Goal: Task Accomplishment & Management: Manage account settings

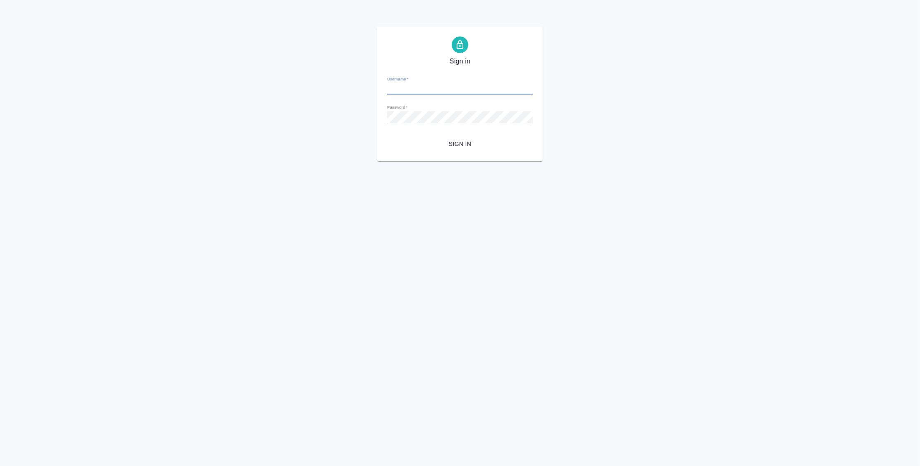
type input "v.zubakova@awatera.com"
click at [466, 149] on span "Sign in" at bounding box center [460, 144] width 133 height 10
type input "v.zubakova@awatera.com"
click at [471, 139] on span "Sign in" at bounding box center [460, 144] width 133 height 10
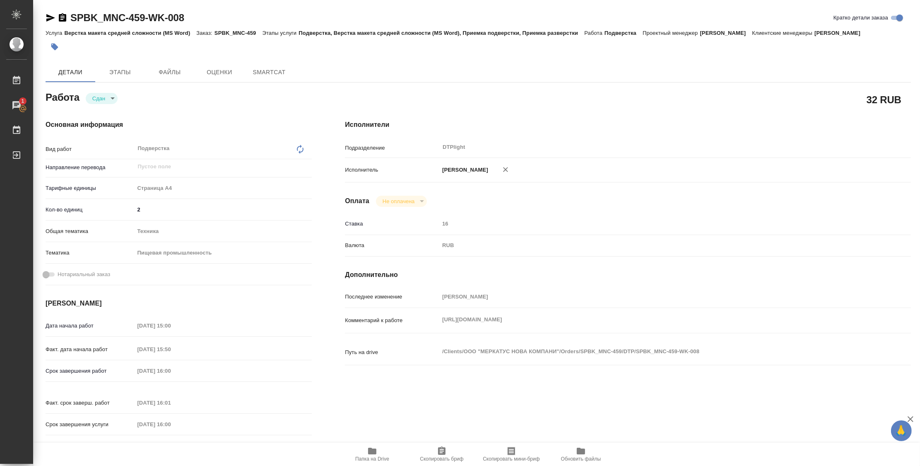
type textarea "x"
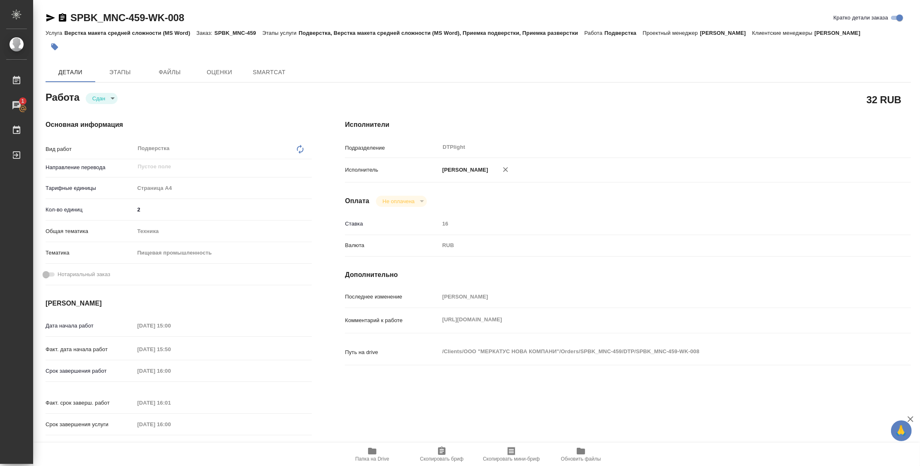
type textarea "x"
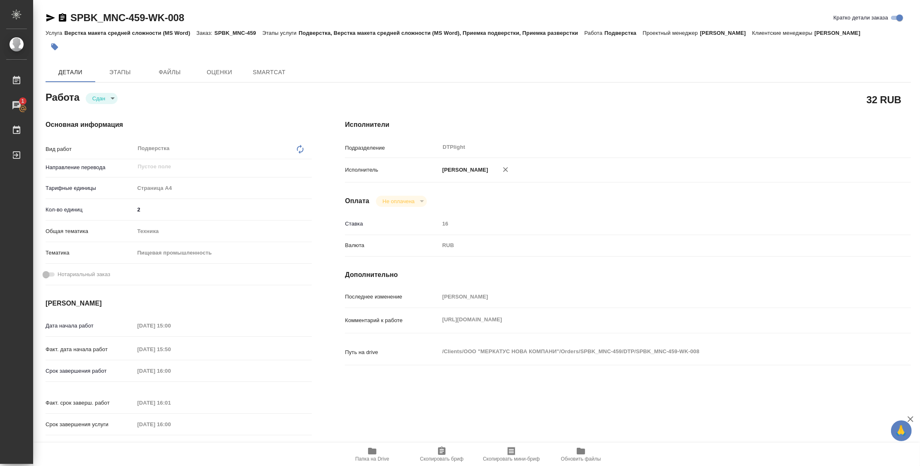
type textarea "x"
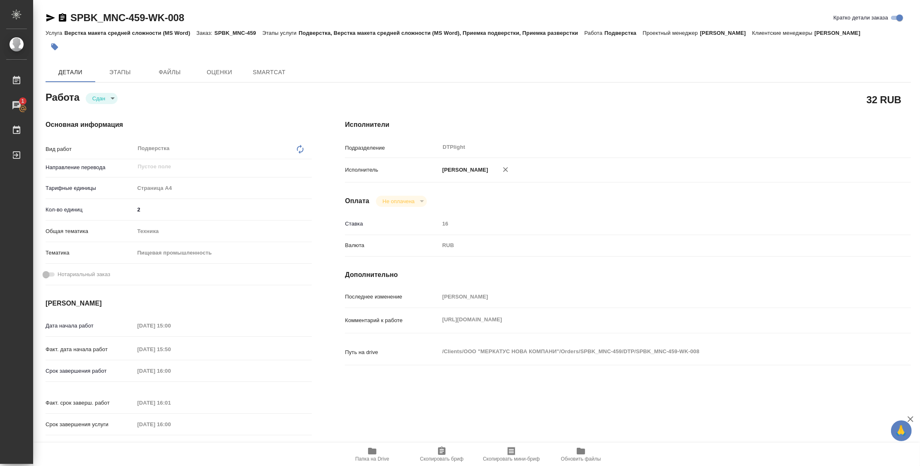
type textarea "x"
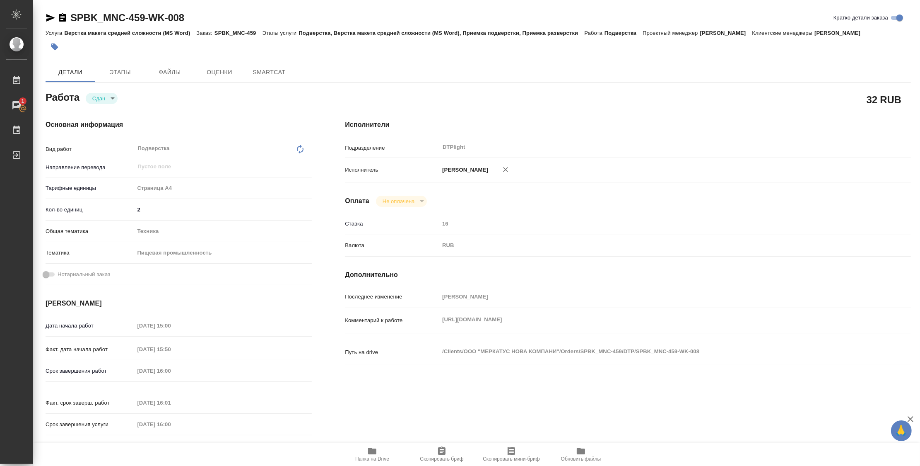
type textarea "x"
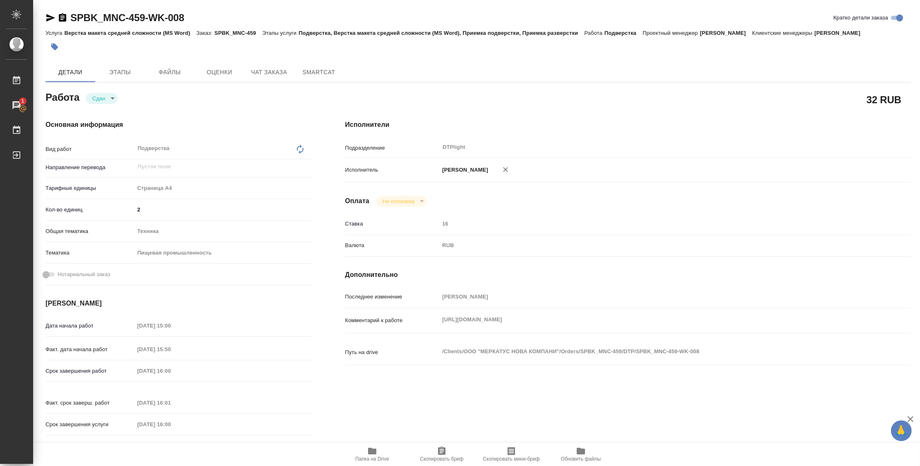
type textarea "x"
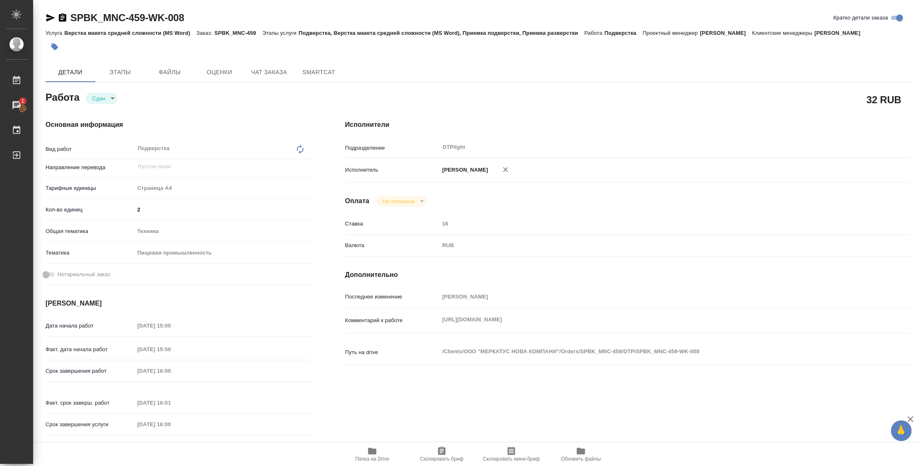
type textarea "x"
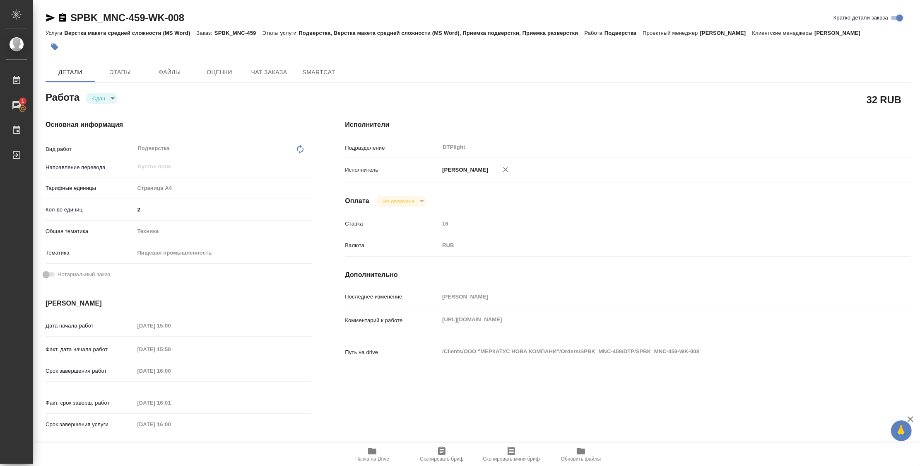
type textarea "x"
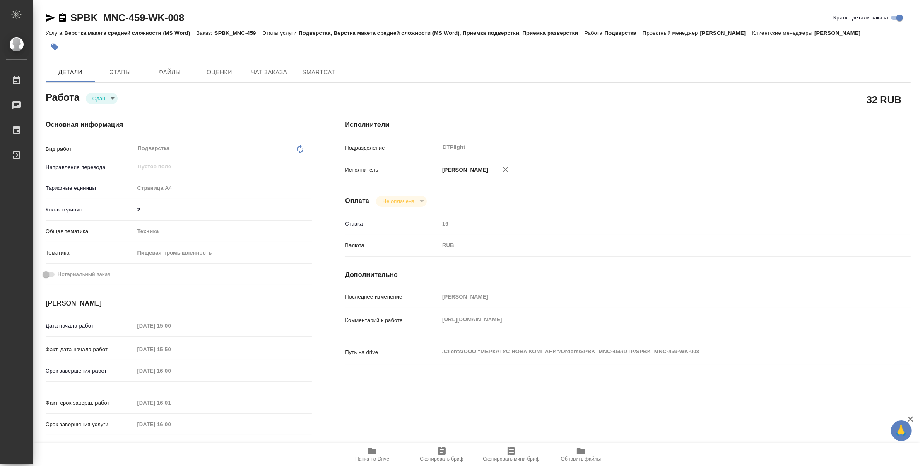
type textarea "x"
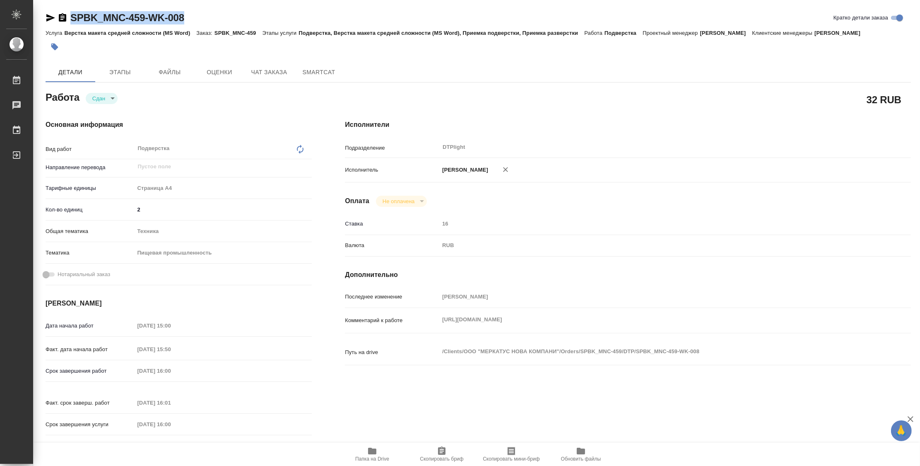
drag, startPoint x: 200, startPoint y: 17, endPoint x: 65, endPoint y: 19, distance: 134.6
click at [65, 19] on div "SPBK_MNC-459-WK-008 Кратко детали заказа" at bounding box center [479, 17] width 866 height 13
copy link "SPBK_MNC-459-WK-008"
click at [374, 447] on icon "button" at bounding box center [372, 451] width 10 height 10
copy link "SPBK_MNC-459-WK-008"
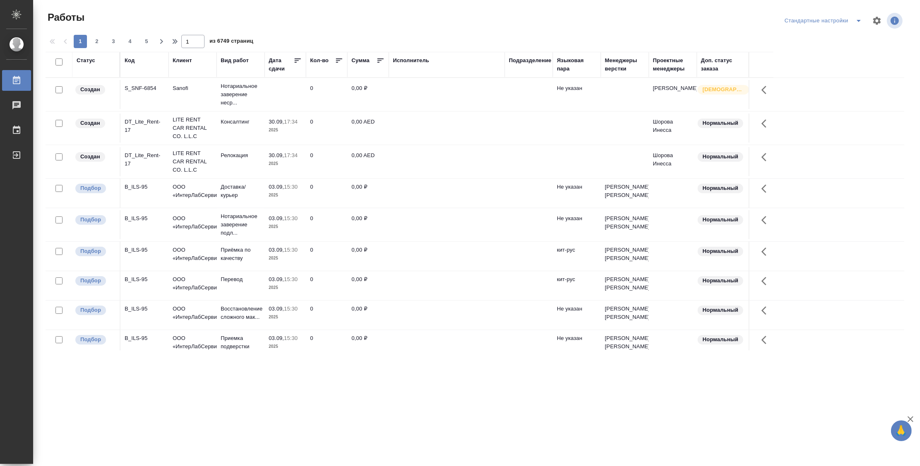
click at [535, 62] on div "Подразделение" at bounding box center [530, 60] width 43 height 8
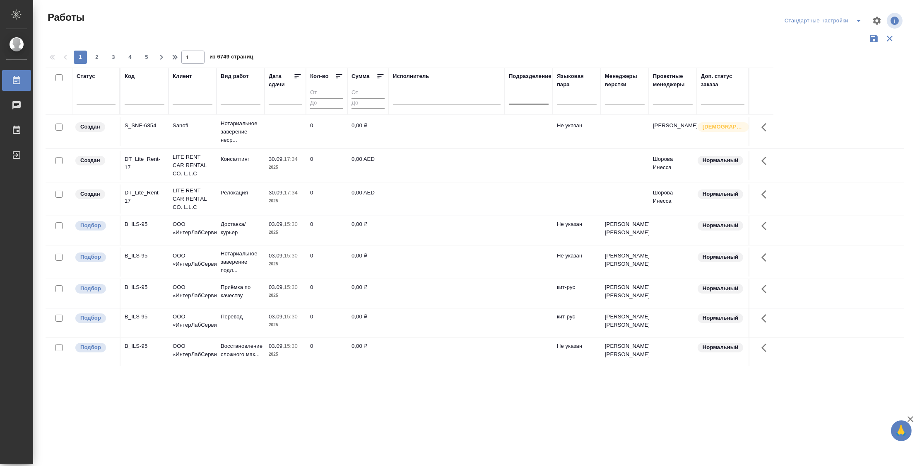
click at [537, 100] on div at bounding box center [529, 96] width 40 height 12
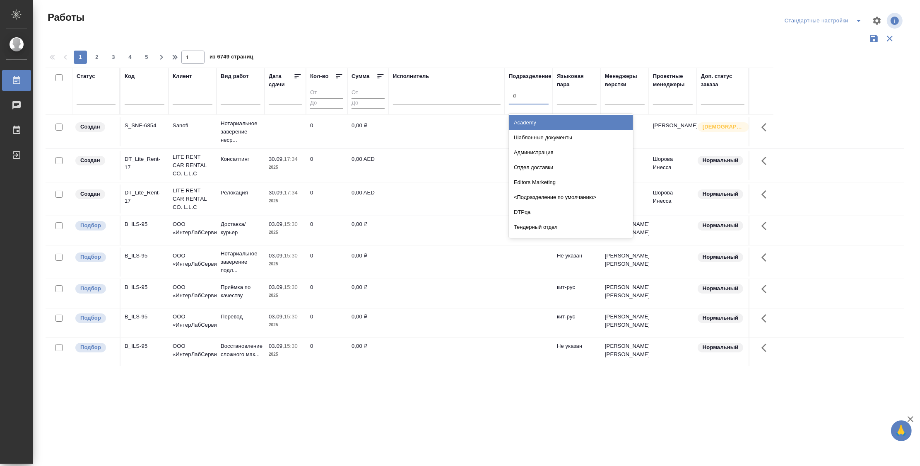
type input "dt"
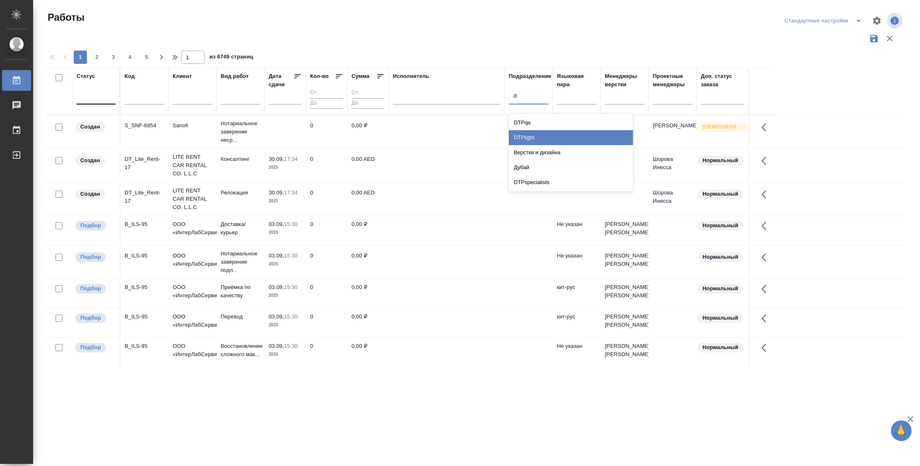
drag, startPoint x: 545, startPoint y: 132, endPoint x: 90, endPoint y: 100, distance: 455.6
click at [546, 133] on div "DTPlight" at bounding box center [571, 137] width 124 height 15
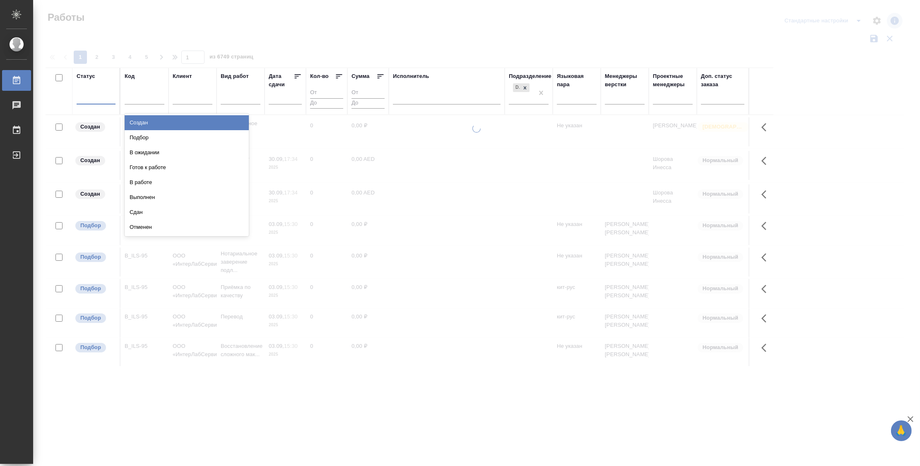
click at [91, 101] on div at bounding box center [96, 96] width 39 height 12
type input "п"
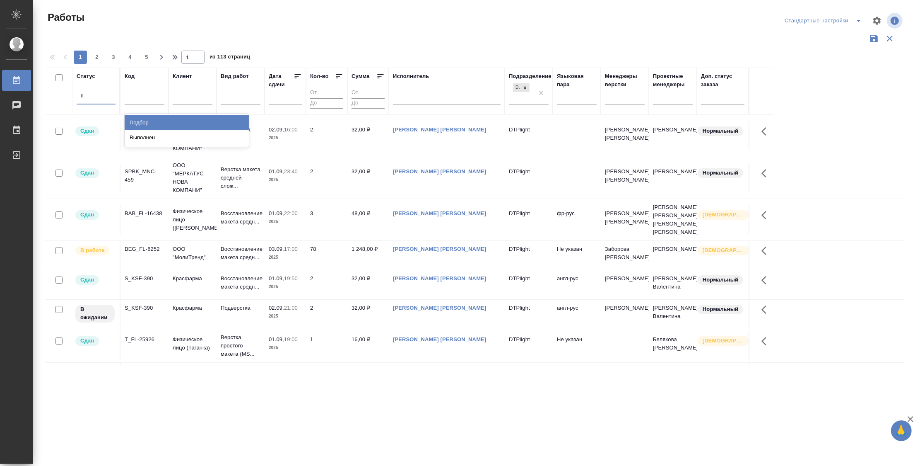
click at [212, 123] on div "Подбор" at bounding box center [187, 122] width 124 height 15
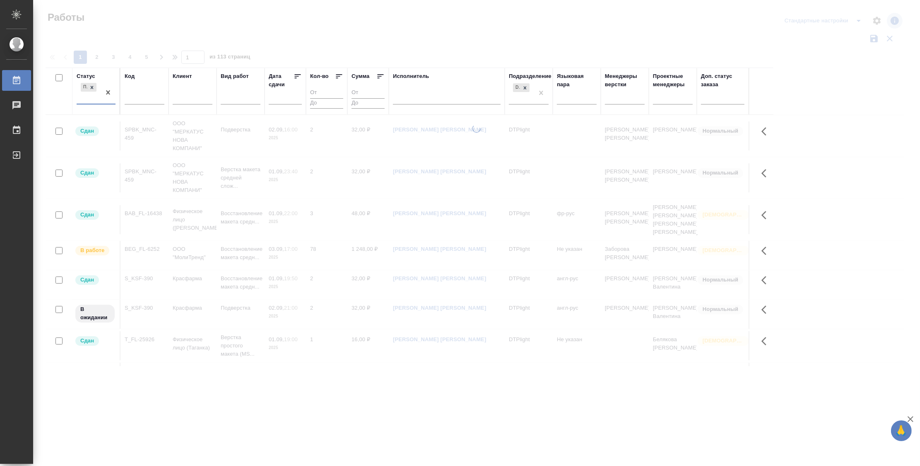
type input "г"
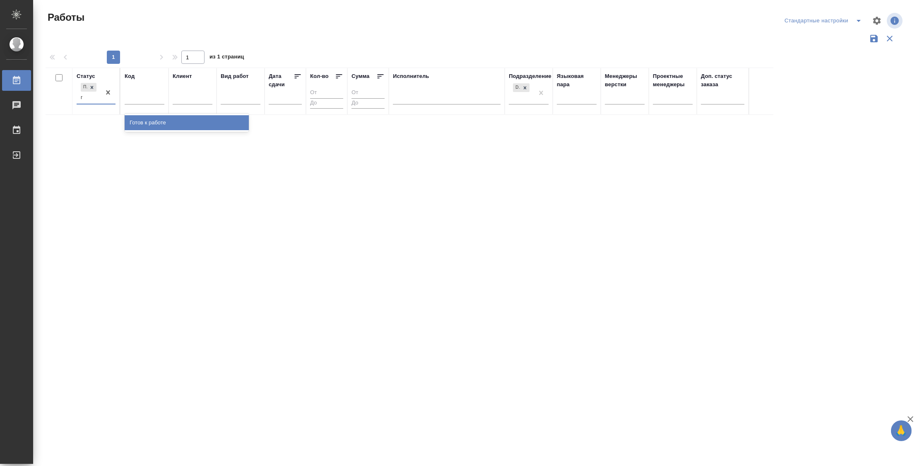
click at [210, 120] on div "Готов к работе" at bounding box center [187, 122] width 124 height 15
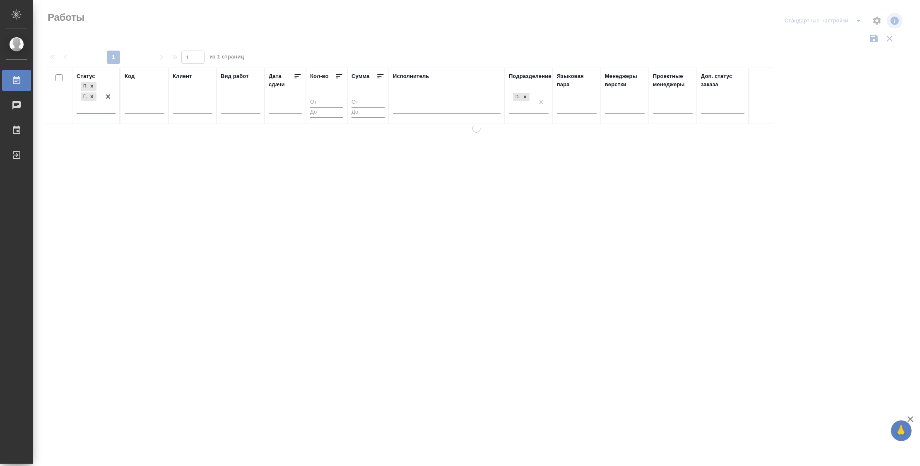
type input "в"
click at [187, 143] on div "В работе" at bounding box center [187, 146] width 124 height 15
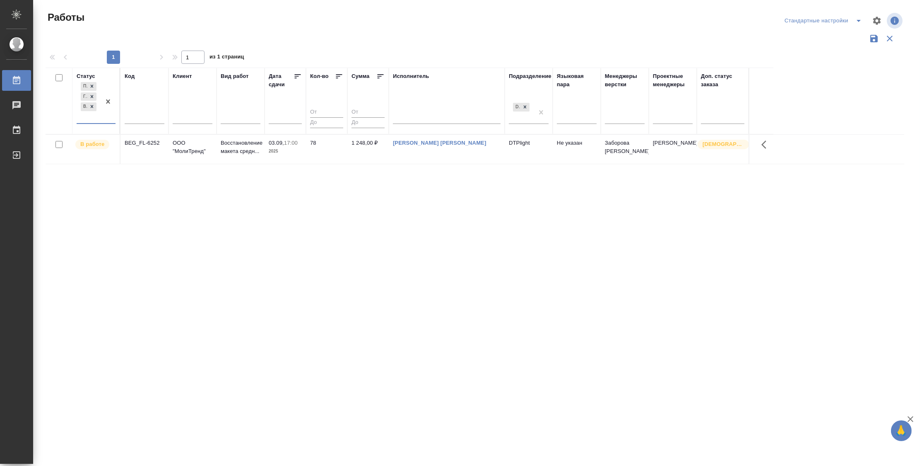
click at [115, 211] on div "Статус option В работе, selected. 0 results available. Select is focused ,type …" at bounding box center [475, 217] width 859 height 298
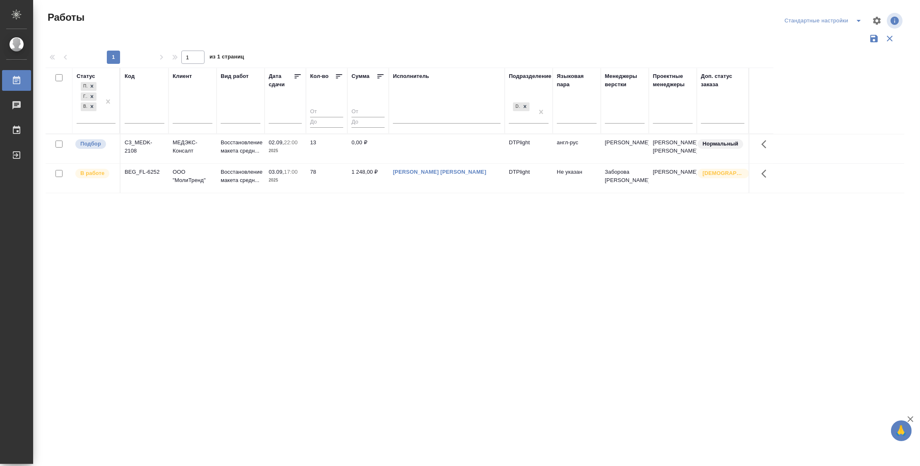
click at [283, 268] on div "Статус Подбор Готов к работе В работе Код Клиент Вид работ Дата сдачи Кол-во Су…" at bounding box center [475, 217] width 859 height 298
click at [95, 147] on div "Подбор" at bounding box center [90, 144] width 31 height 10
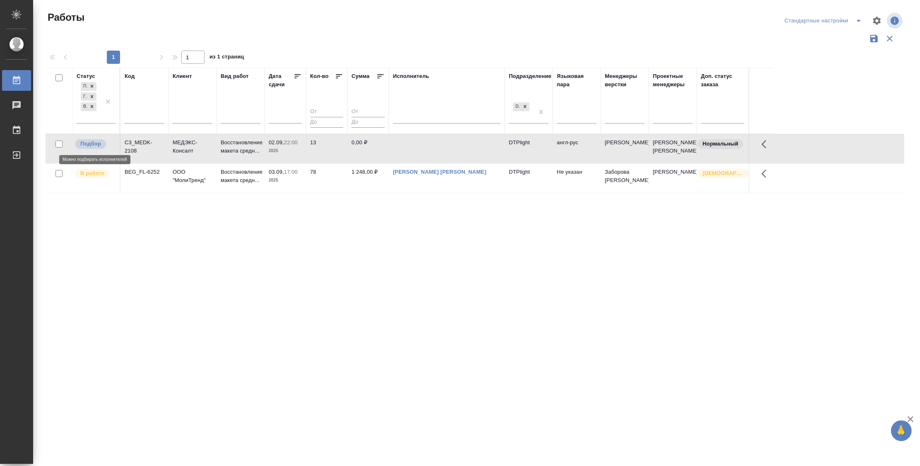
click at [93, 144] on p "Подбор" at bounding box center [90, 144] width 21 height 8
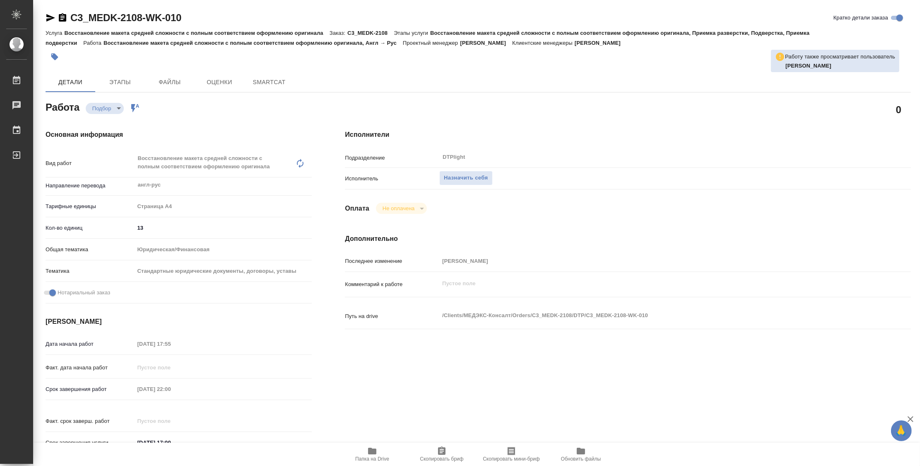
type textarea "x"
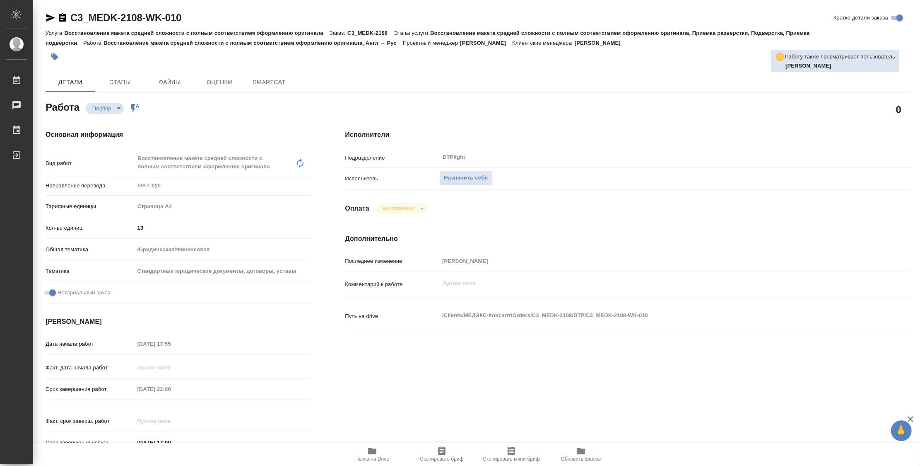
type textarea "x"
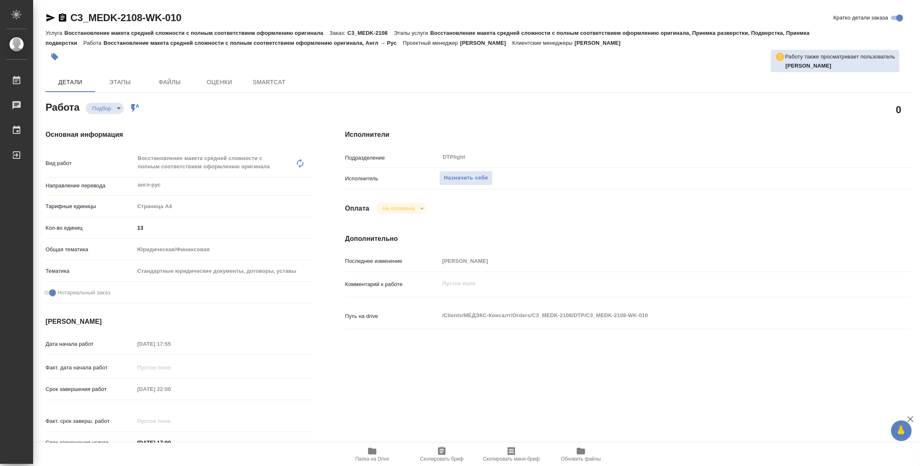
type textarea "x"
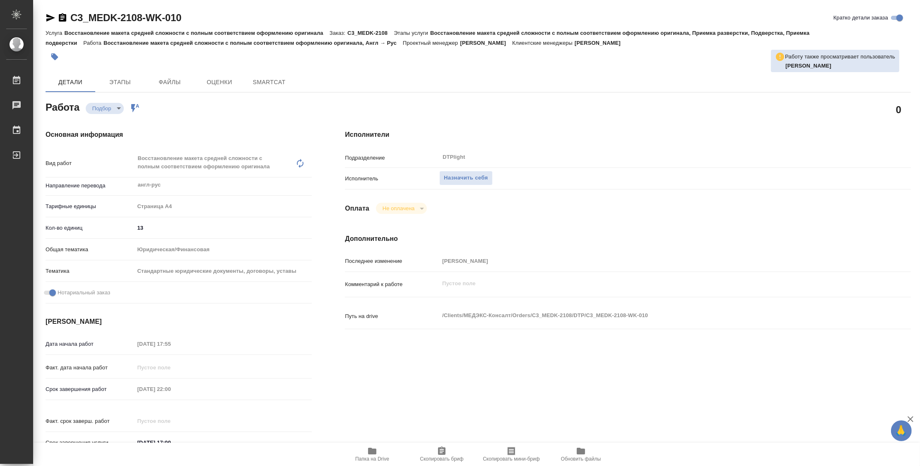
type textarea "x"
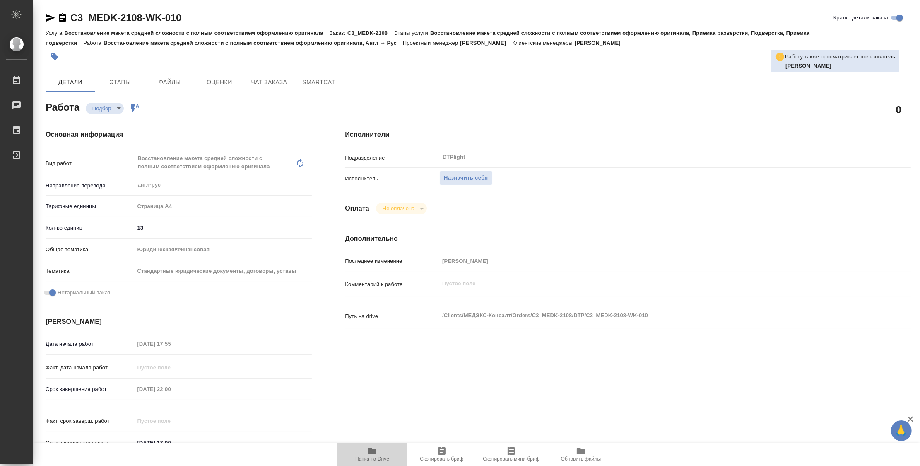
click at [373, 451] on icon "button" at bounding box center [372, 450] width 8 height 7
type textarea "x"
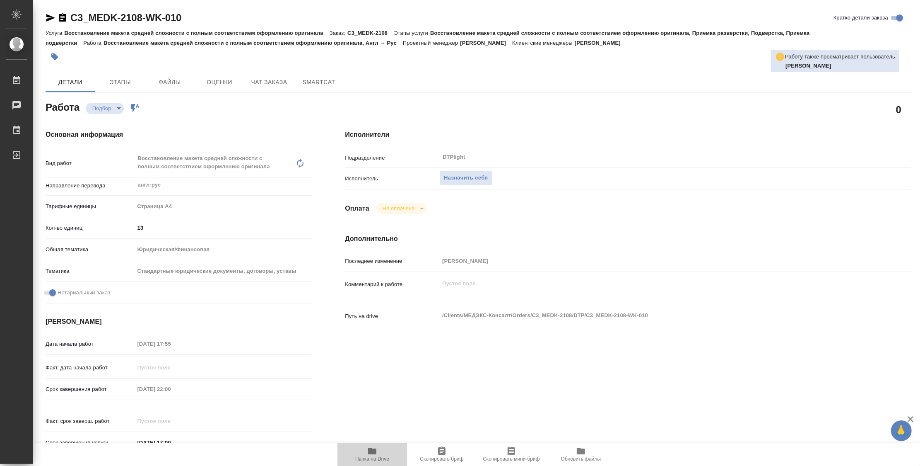
type textarea "x"
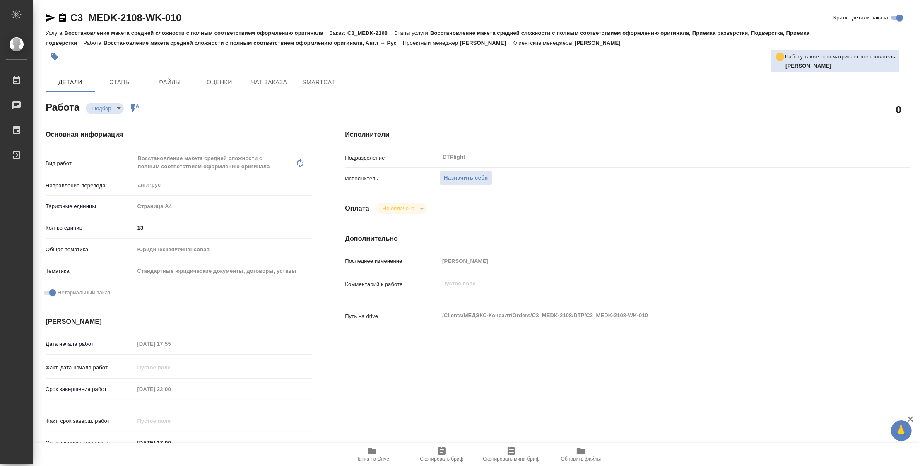
type textarea "x"
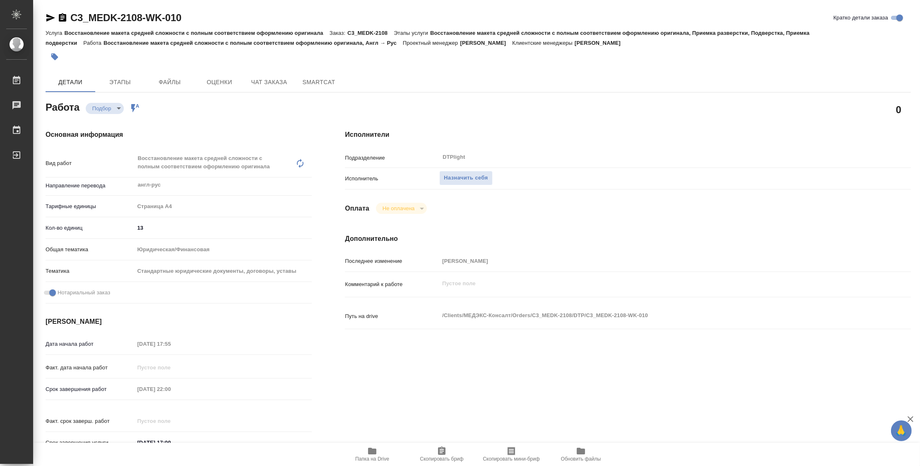
type textarea "x"
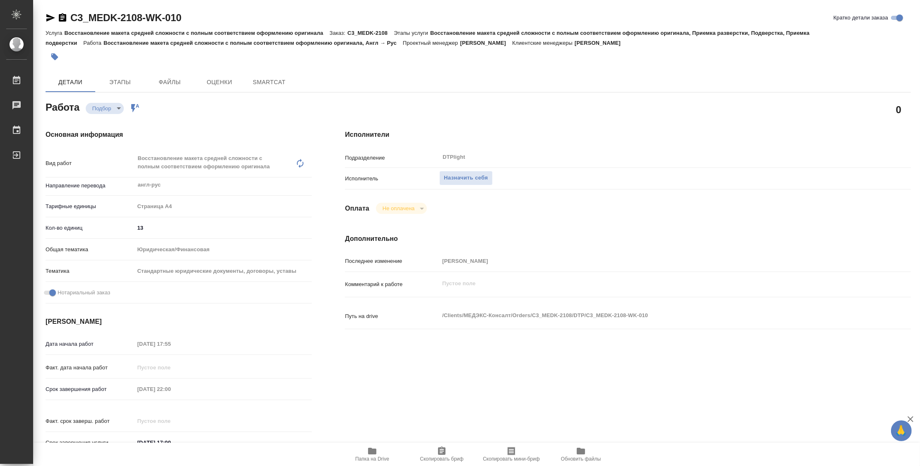
type textarea "x"
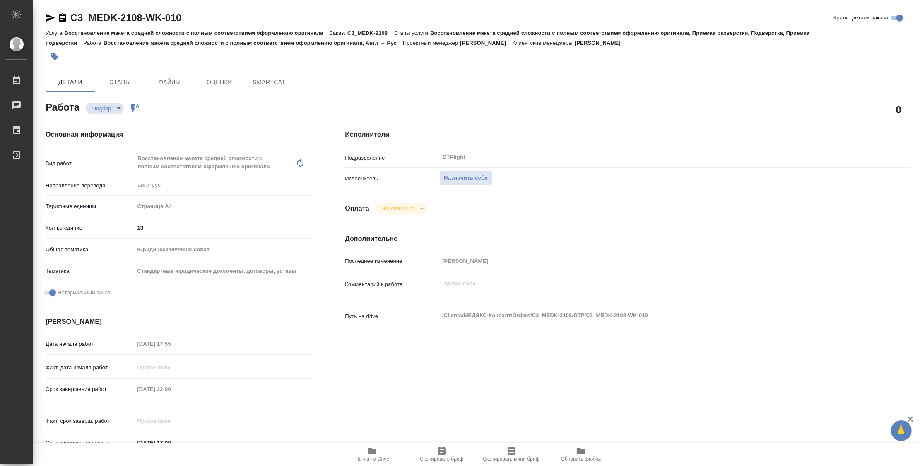
type textarea "x"
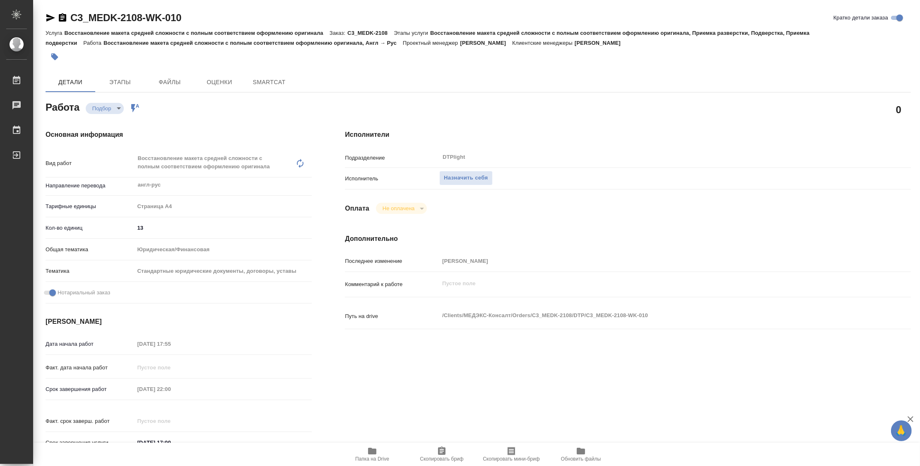
type textarea "x"
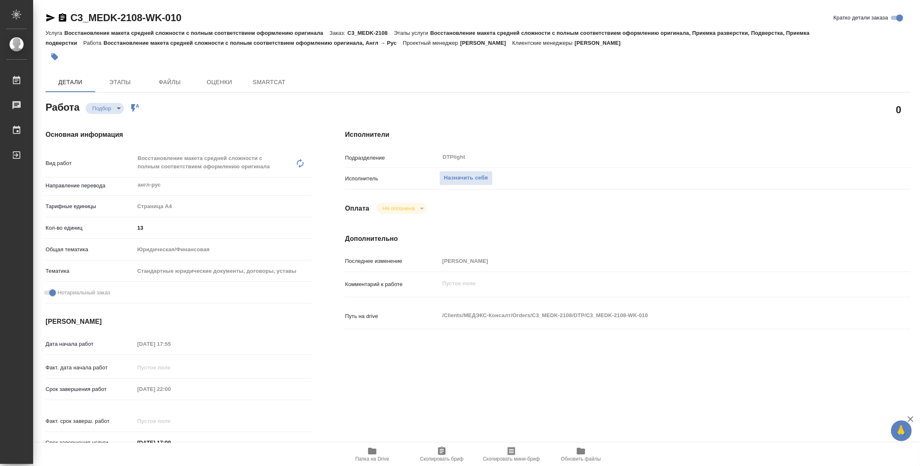
type textarea "x"
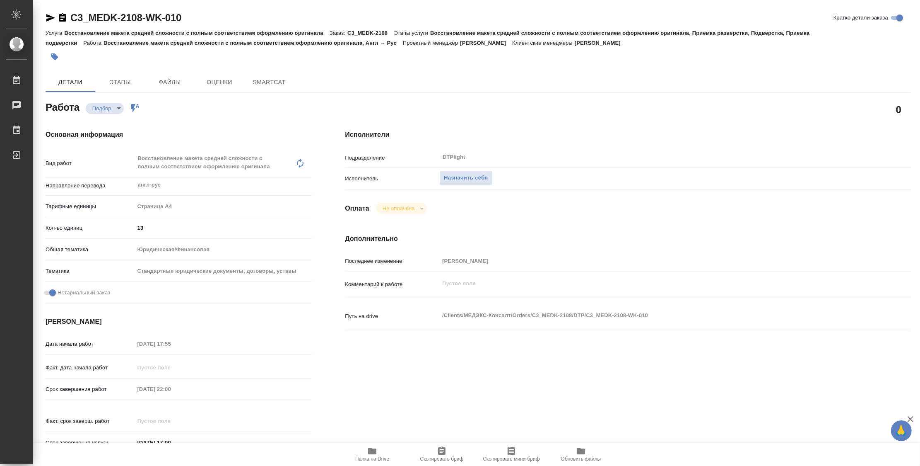
type textarea "x"
click at [484, 174] on span "Назначить себя" at bounding box center [466, 178] width 44 height 10
type textarea "x"
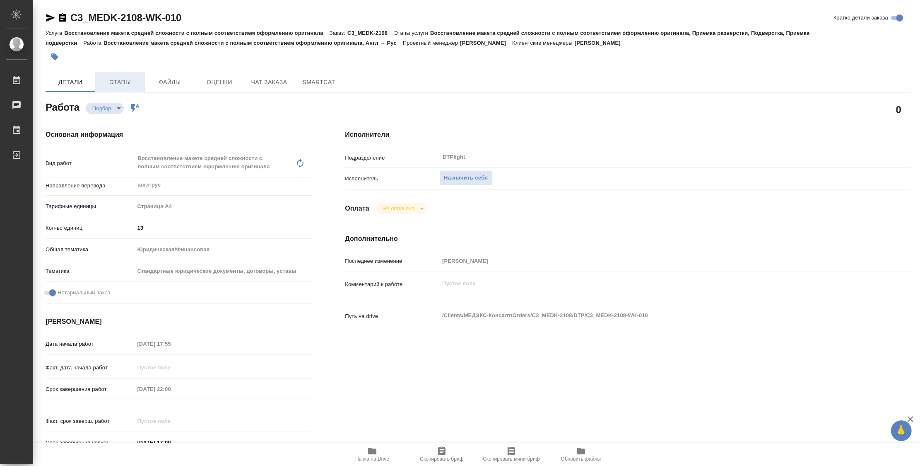
type textarea "x"
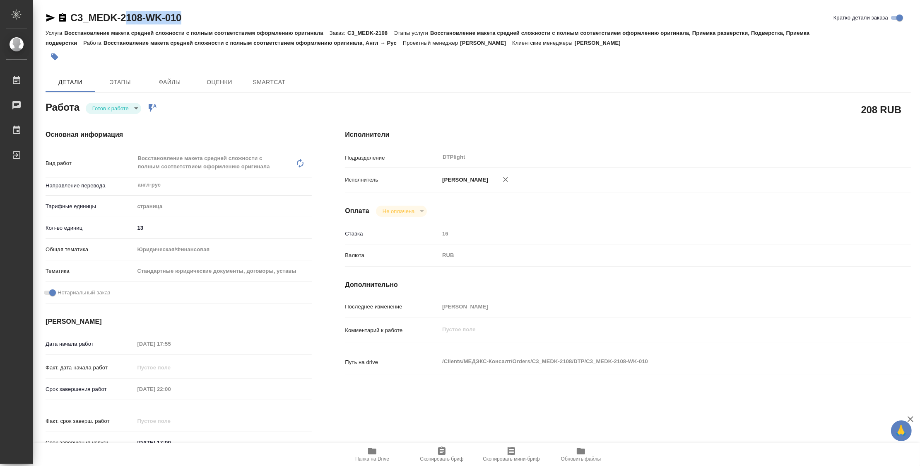
type textarea "x"
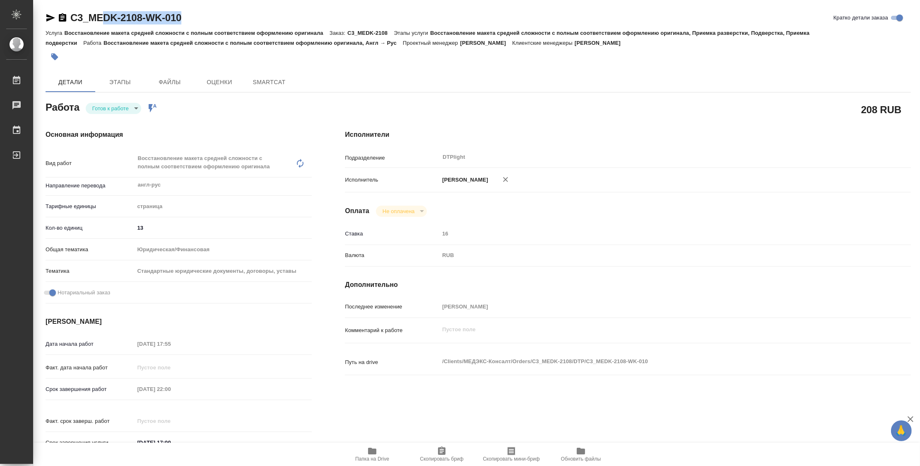
type textarea "x"
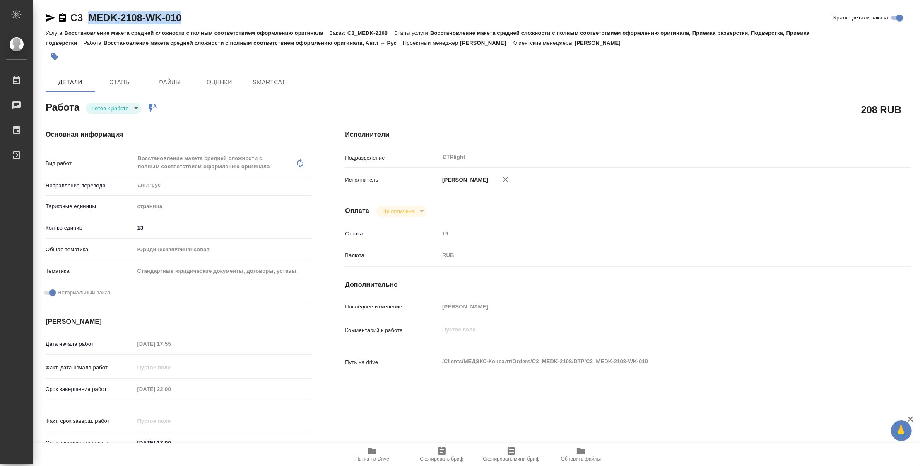
type textarea "x"
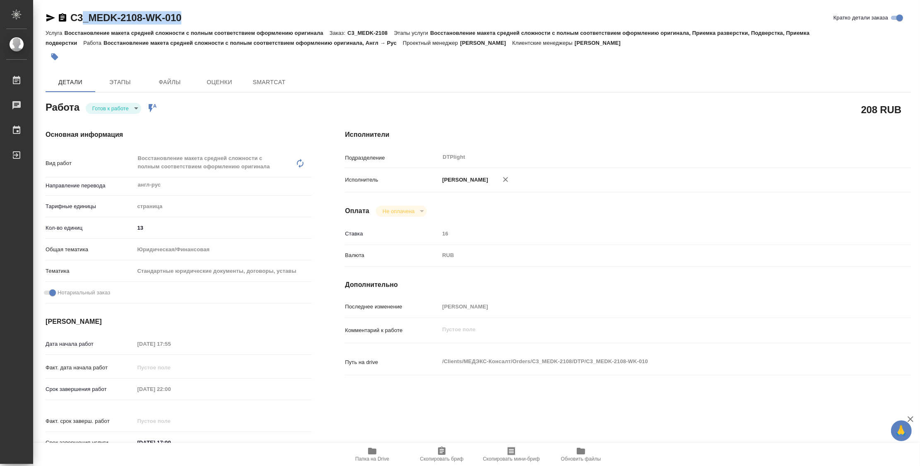
type textarea "x"
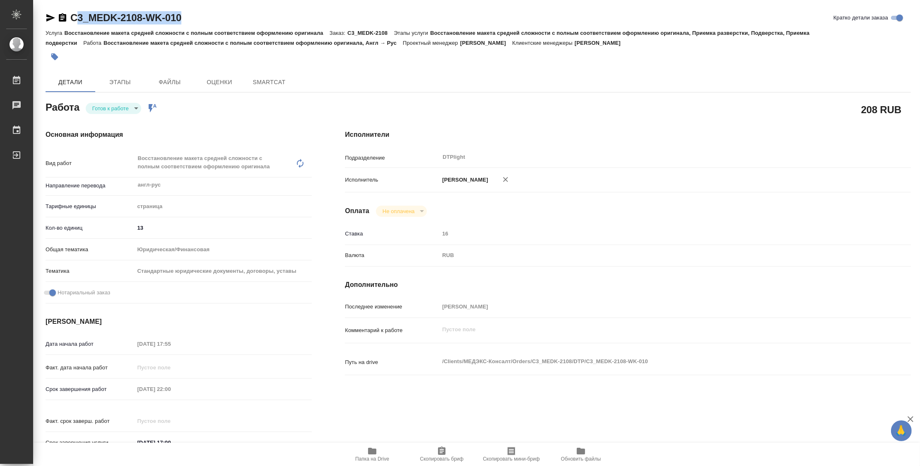
type textarea "x"
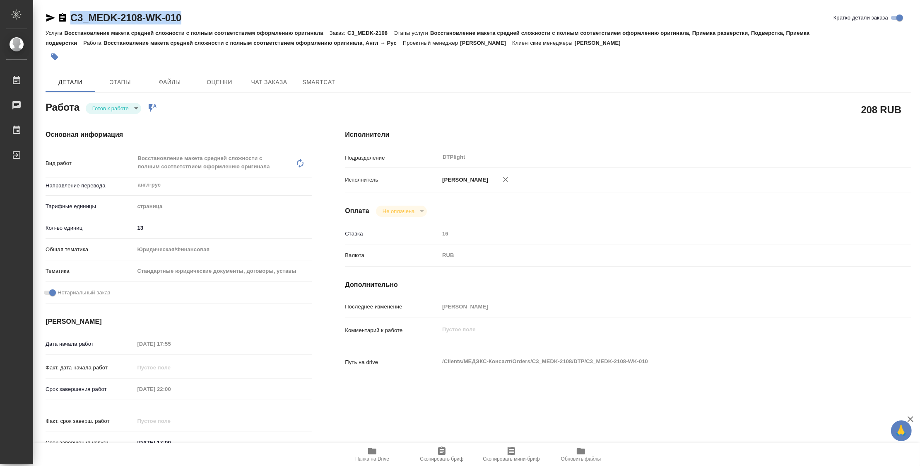
drag, startPoint x: 154, startPoint y: 18, endPoint x: 72, endPoint y: 17, distance: 81.6
click at [72, 17] on div "C3_MEDK-2108-WK-010 Кратко детали заказа" at bounding box center [479, 17] width 866 height 13
type textarea "x"
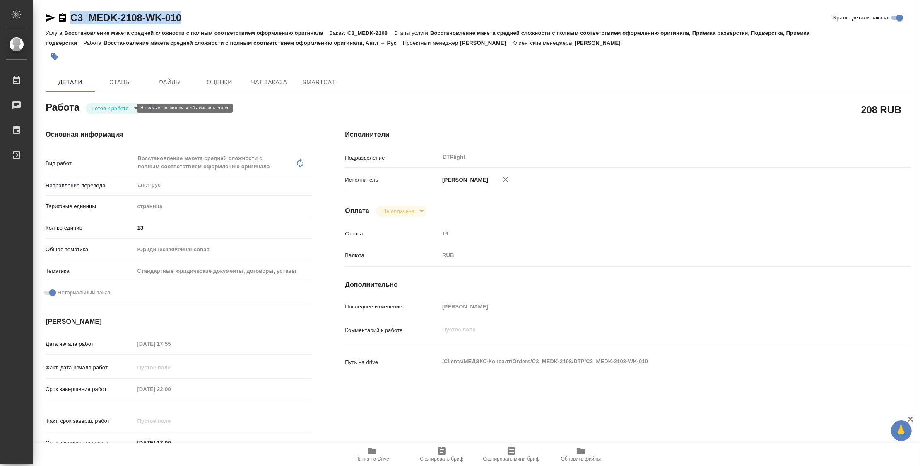
type textarea "x"
click at [103, 109] on body "🙏 .cls-1 fill:#fff; AWATERA Zubakova Viktoriya Работы Чаты График Выйти C3_MEDK…" at bounding box center [460, 233] width 920 height 466
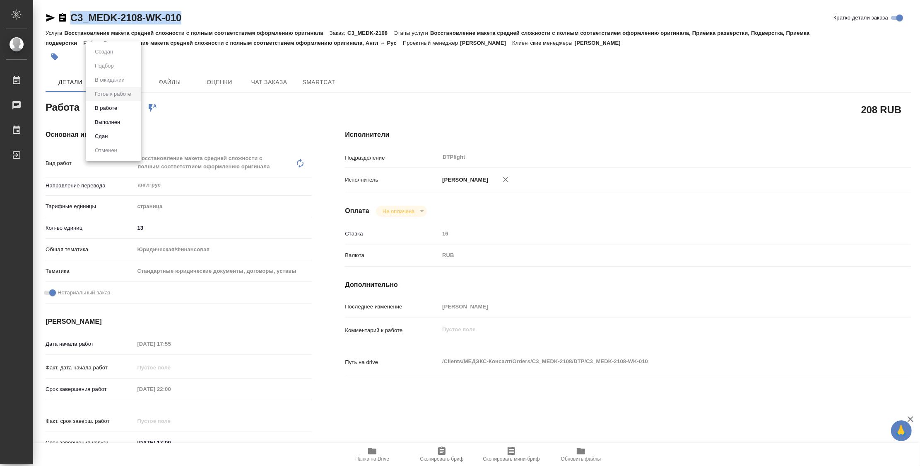
click at [107, 109] on button "В работе" at bounding box center [105, 108] width 27 height 9
type textarea "x"
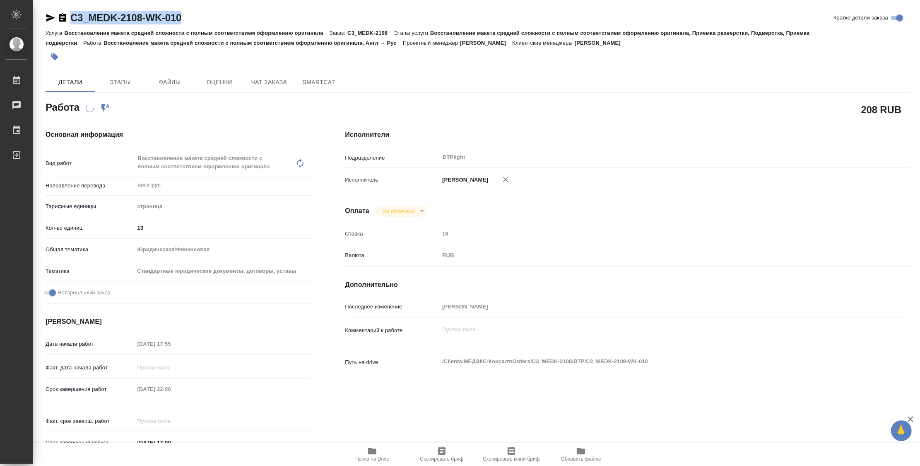
type textarea "x"
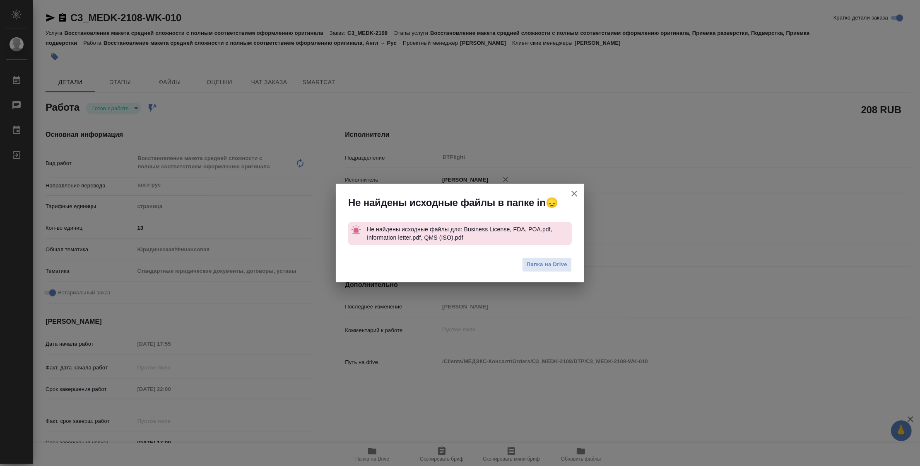
type textarea "x"
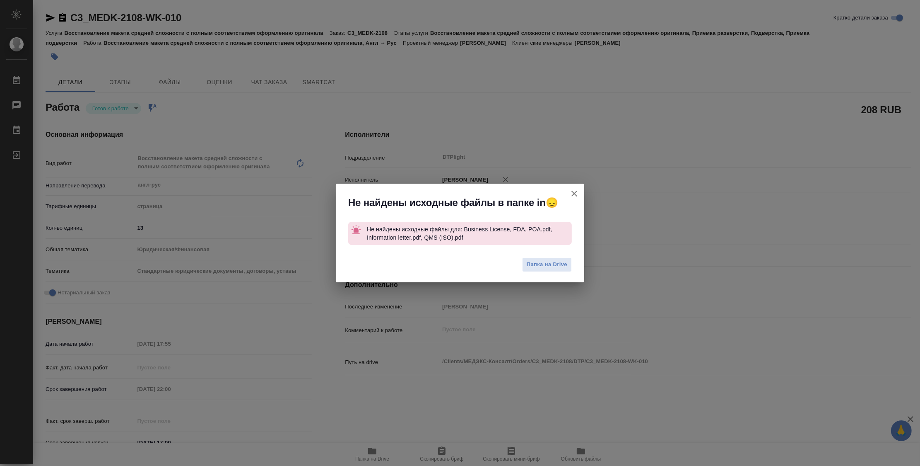
type textarea "x"
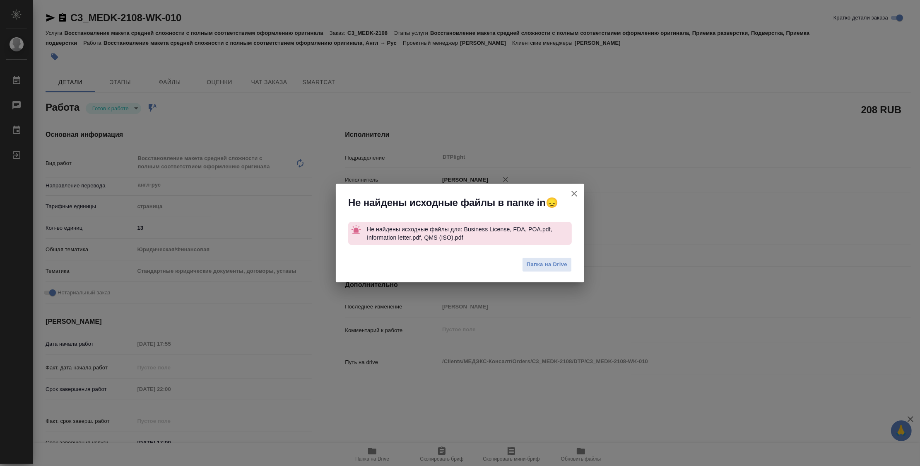
type textarea "x"
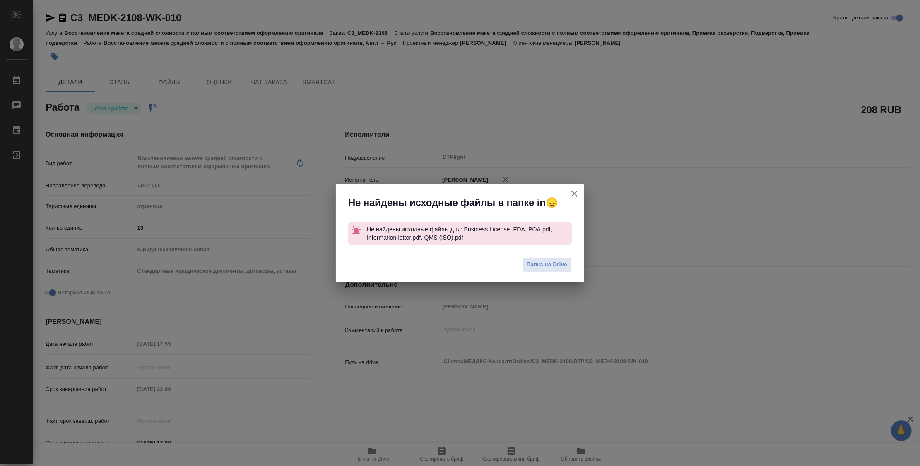
click at [577, 196] on icon "button" at bounding box center [575, 193] width 10 height 10
type textarea "x"
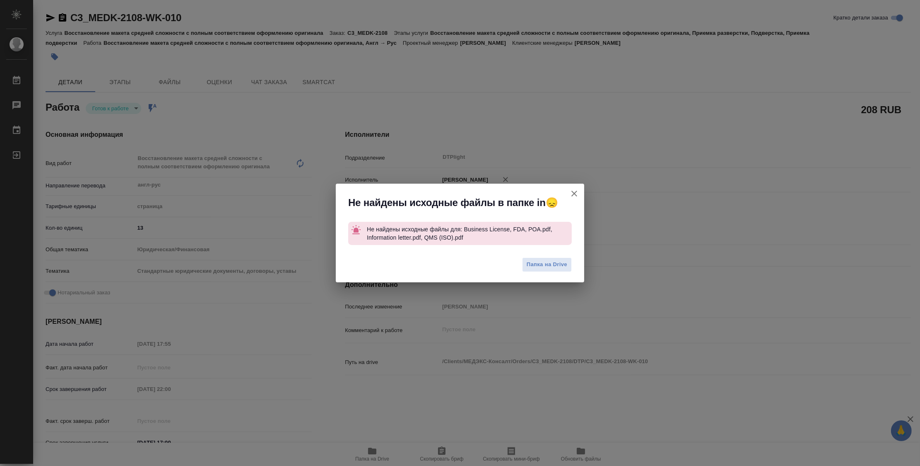
type textarea "x"
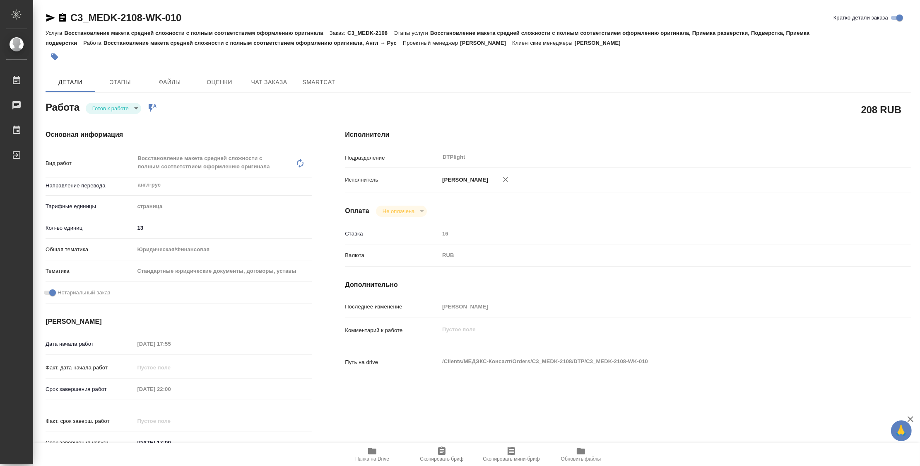
click at [573, 94] on div "208 RUB" at bounding box center [628, 109] width 599 height 54
click at [50, 16] on icon "button" at bounding box center [50, 17] width 9 height 7
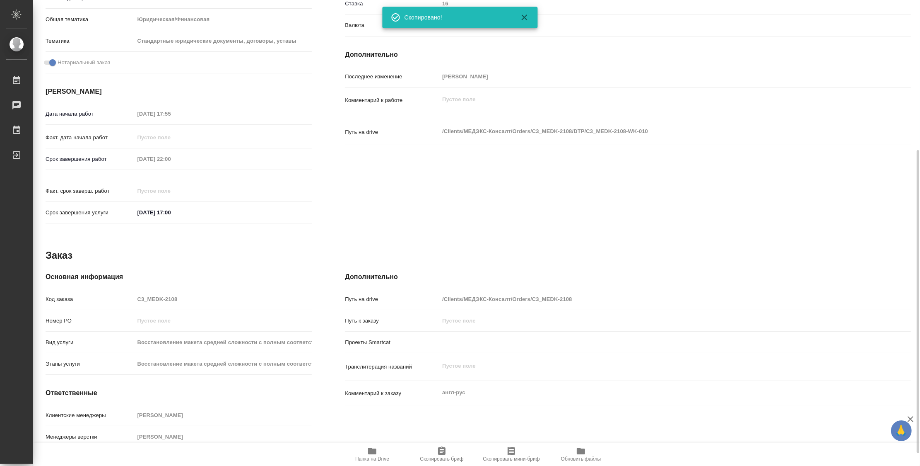
scroll to position [249, 0]
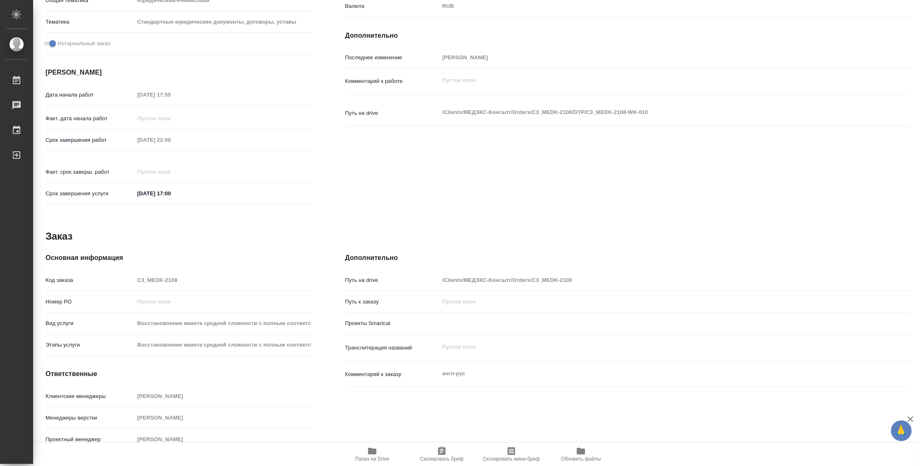
type textarea "x"
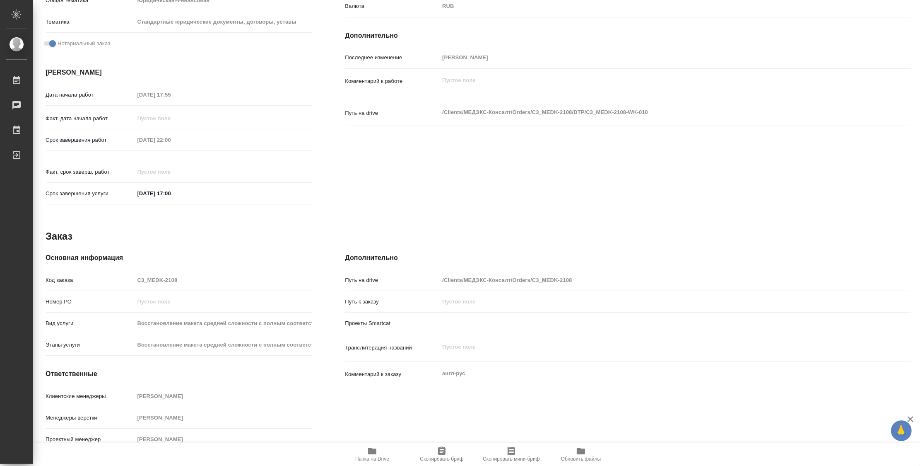
type textarea "x"
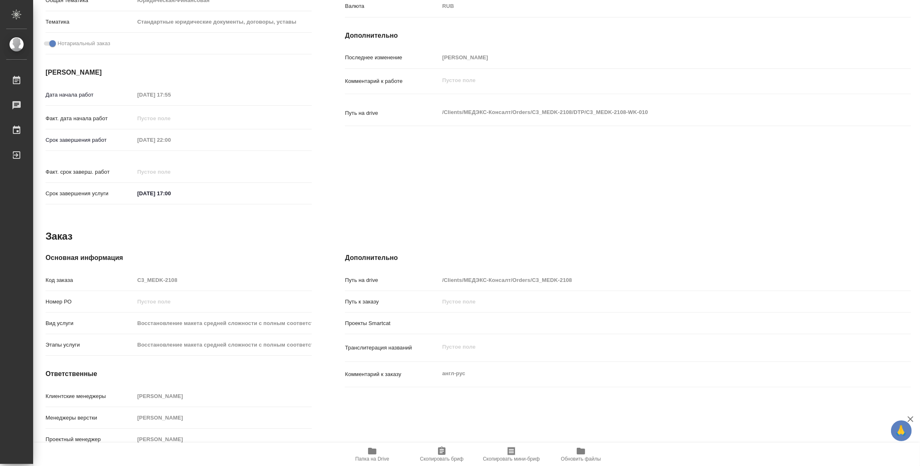
type textarea "x"
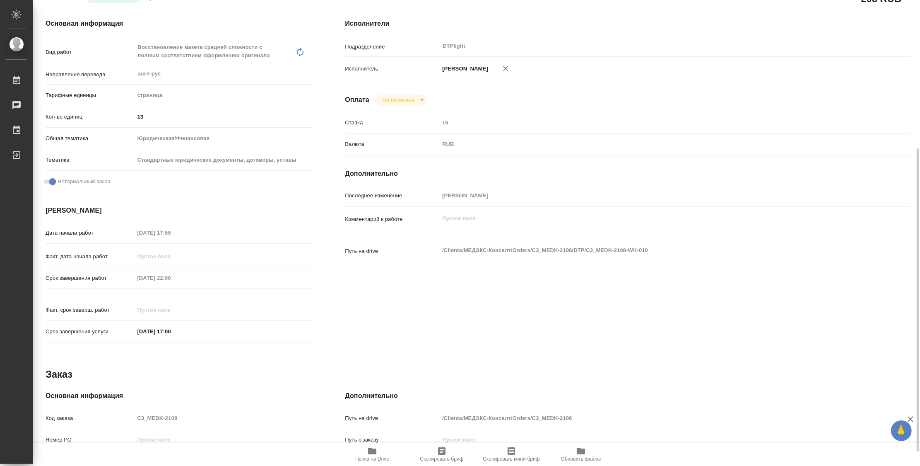
scroll to position [19, 0]
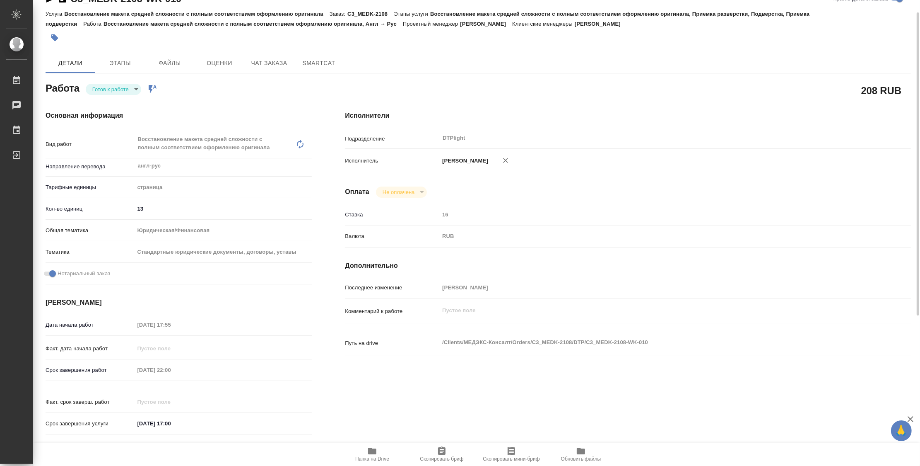
type textarea "x"
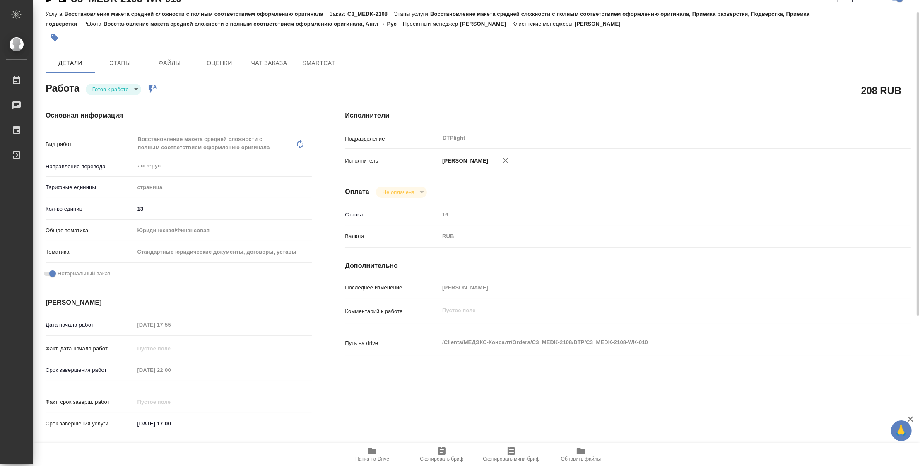
type textarea "x"
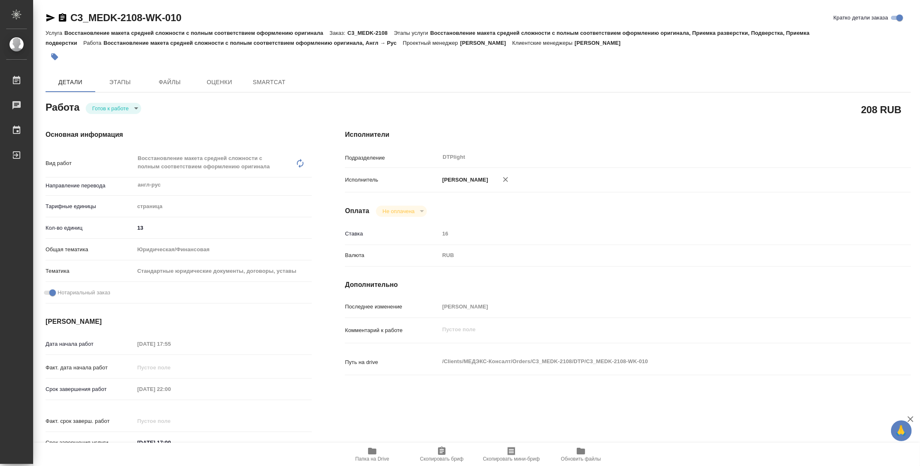
type textarea "x"
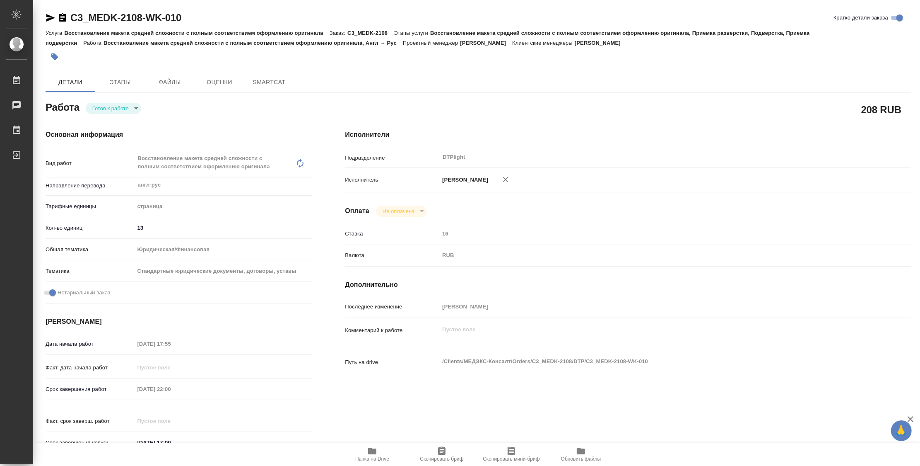
type textarea "x"
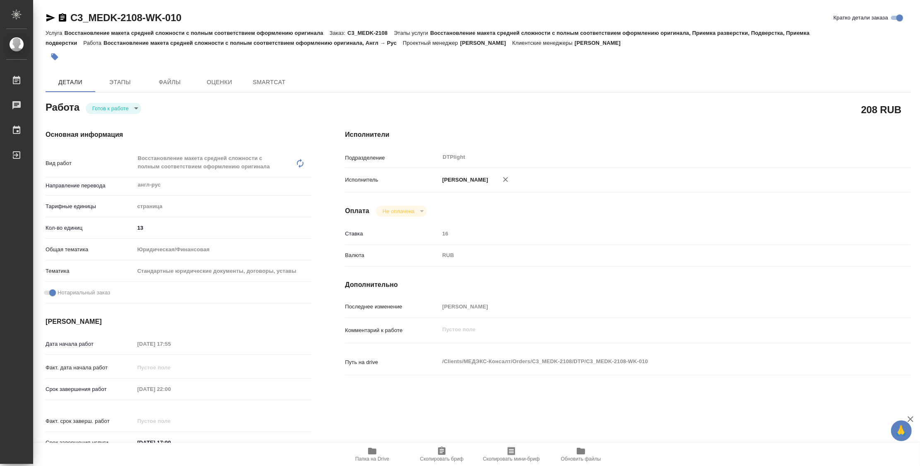
type textarea "x"
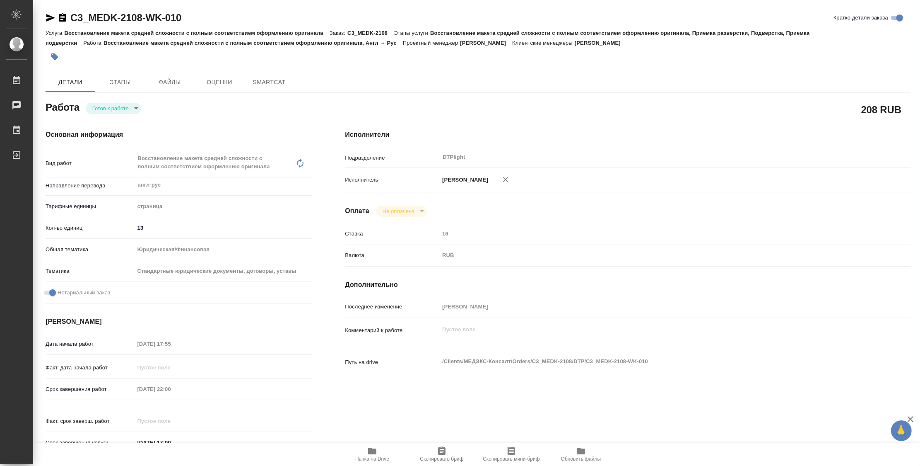
type textarea "x"
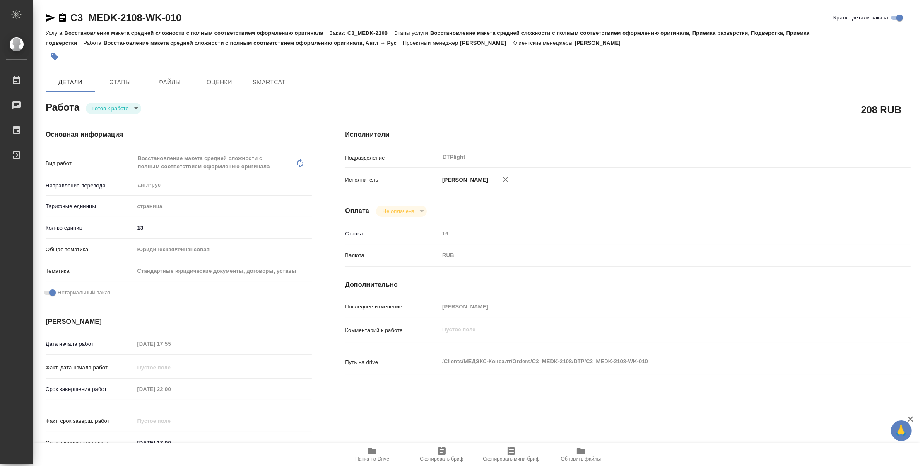
type textarea "x"
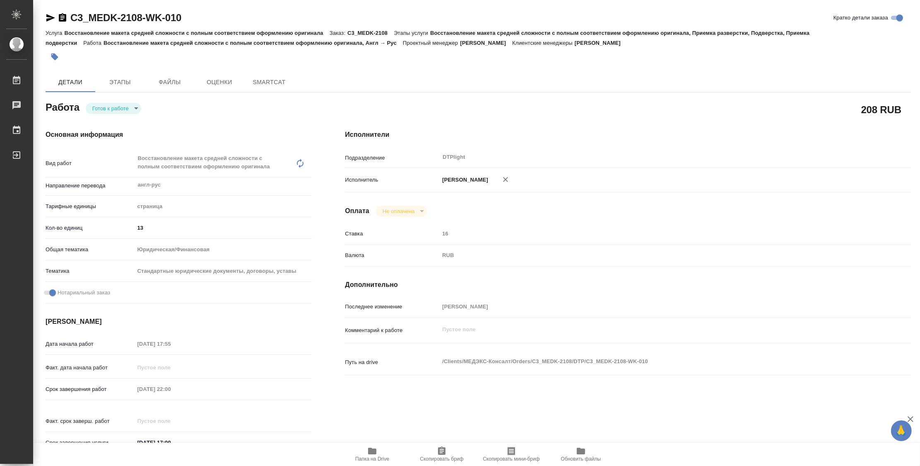
click at [123, 113] on body "🙏 .cls-1 fill:#fff; AWATERA Zubakova Viktoriya Работы Чаты График Выйти C3_MEDK…" at bounding box center [460, 233] width 920 height 466
click at [111, 109] on button "В работе" at bounding box center [105, 108] width 27 height 9
type textarea "x"
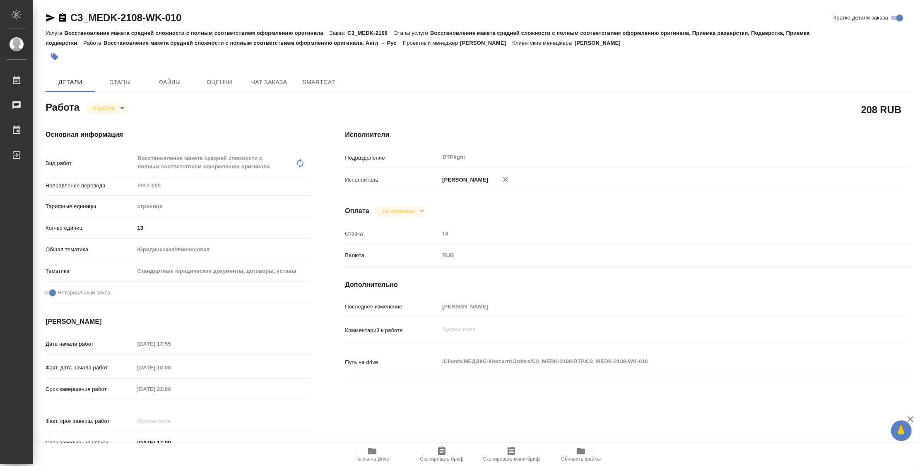
type textarea "x"
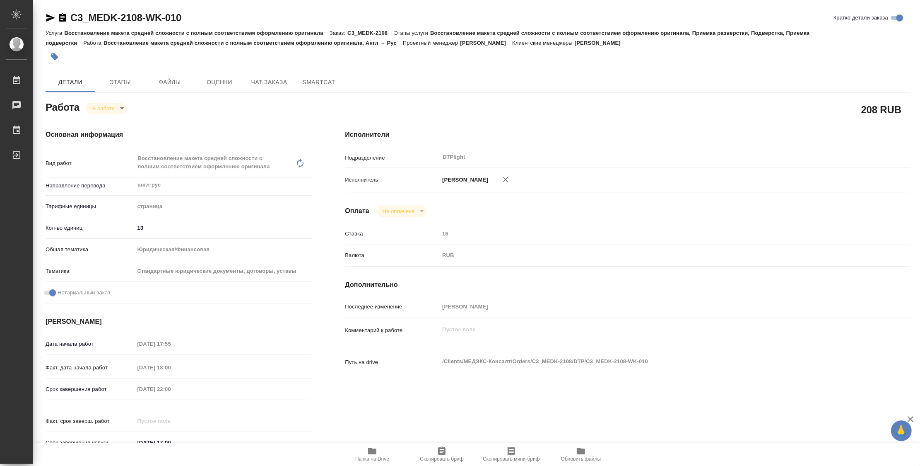
type textarea "x"
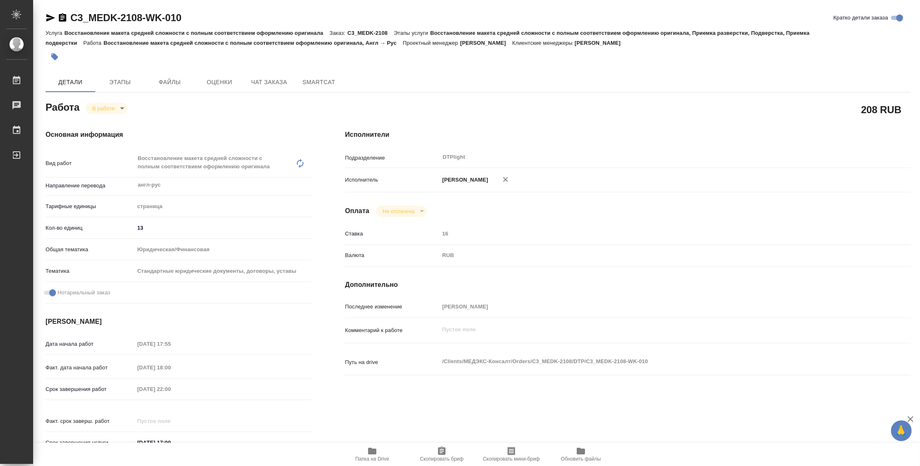
type textarea "x"
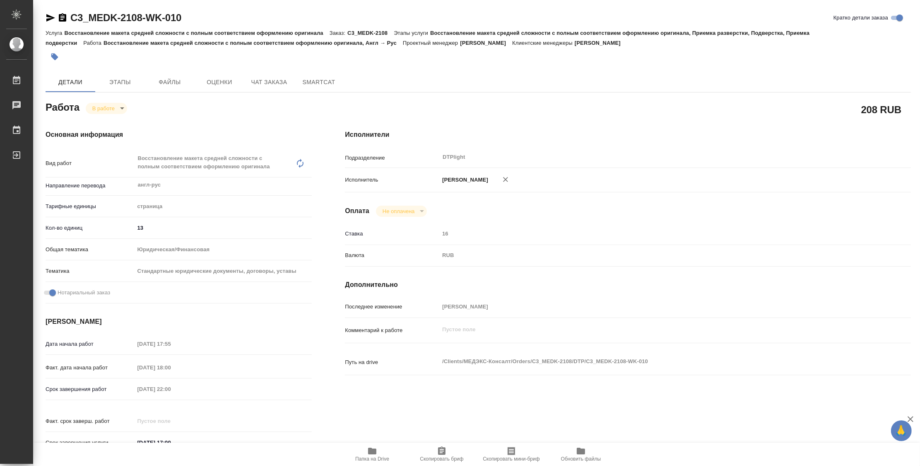
type textarea "x"
